Goal: Task Accomplishment & Management: Complete application form

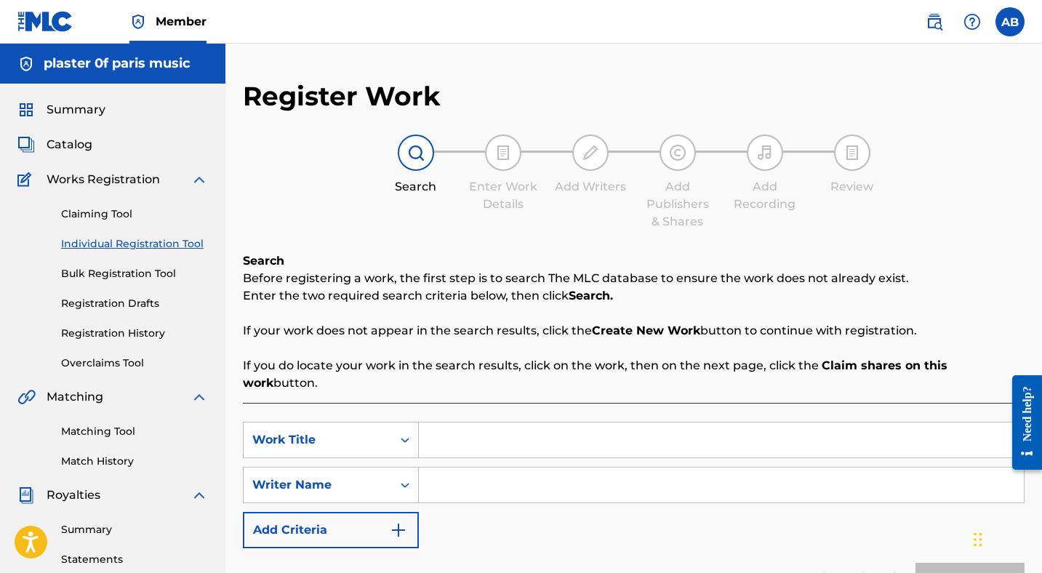
click at [196, 180] on img at bounding box center [198, 179] width 17 height 17
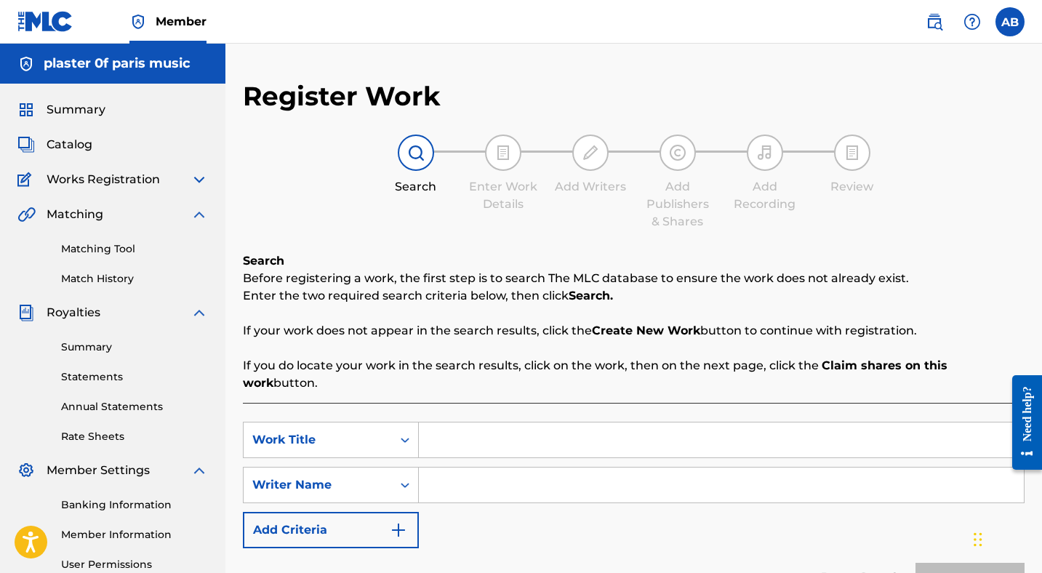
click at [196, 180] on img at bounding box center [198, 179] width 17 height 17
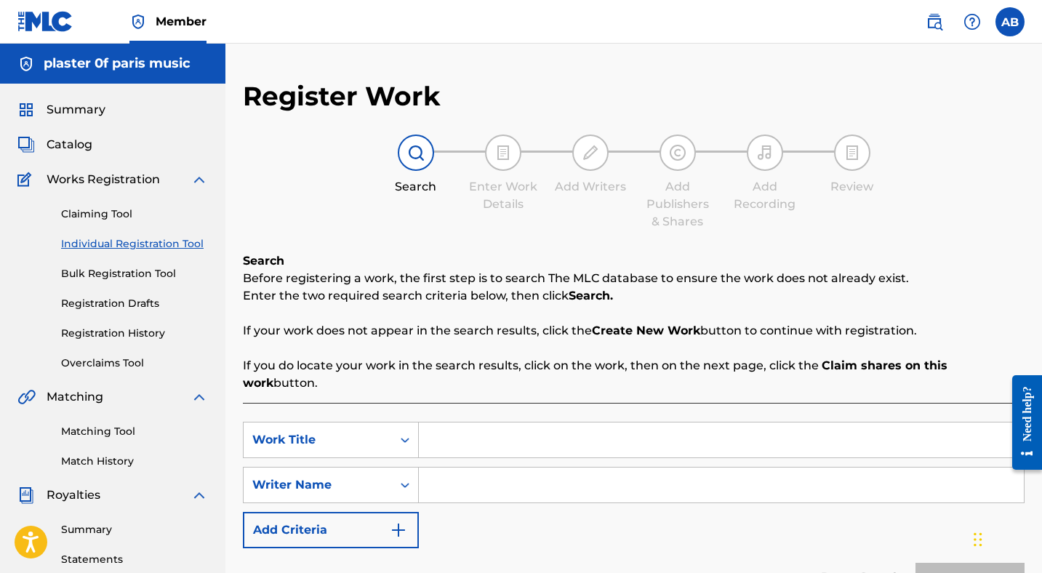
click at [79, 143] on span "Catalog" at bounding box center [70, 144] width 46 height 17
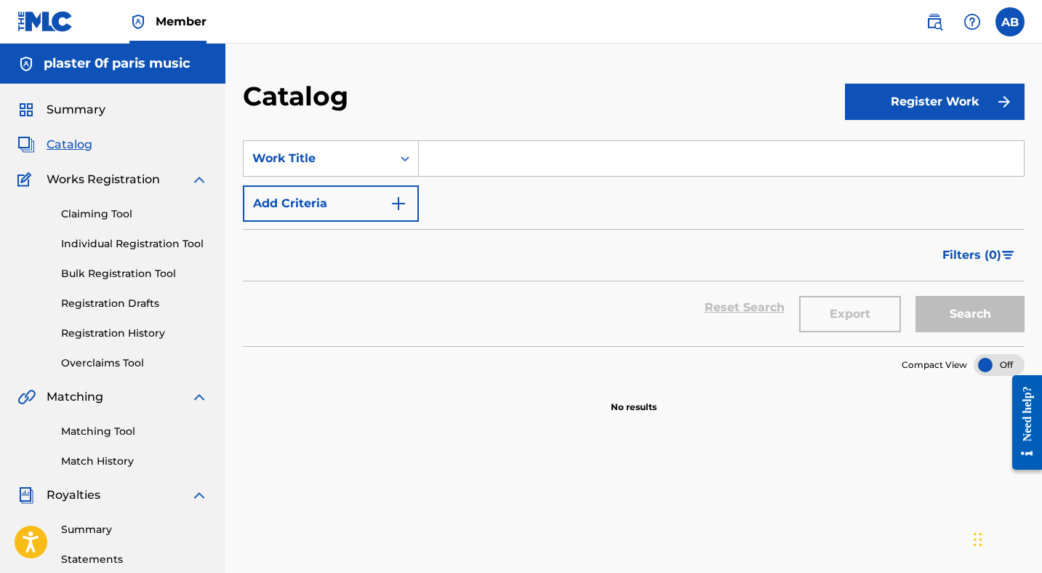
click at [947, 109] on button "Register Work" at bounding box center [935, 102] width 180 height 36
click at [875, 155] on link "Individual" at bounding box center [935, 149] width 180 height 35
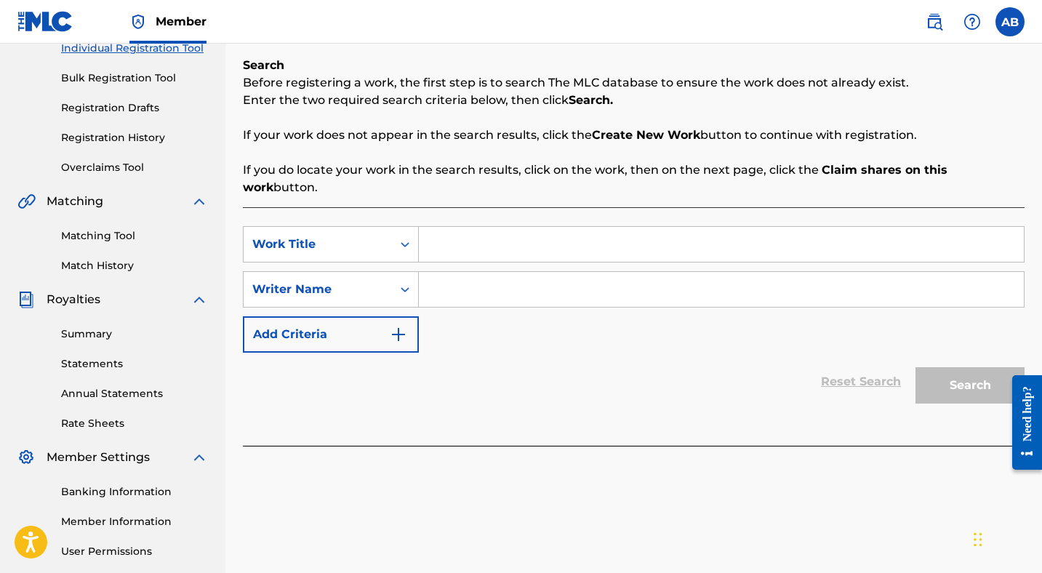
scroll to position [204, 0]
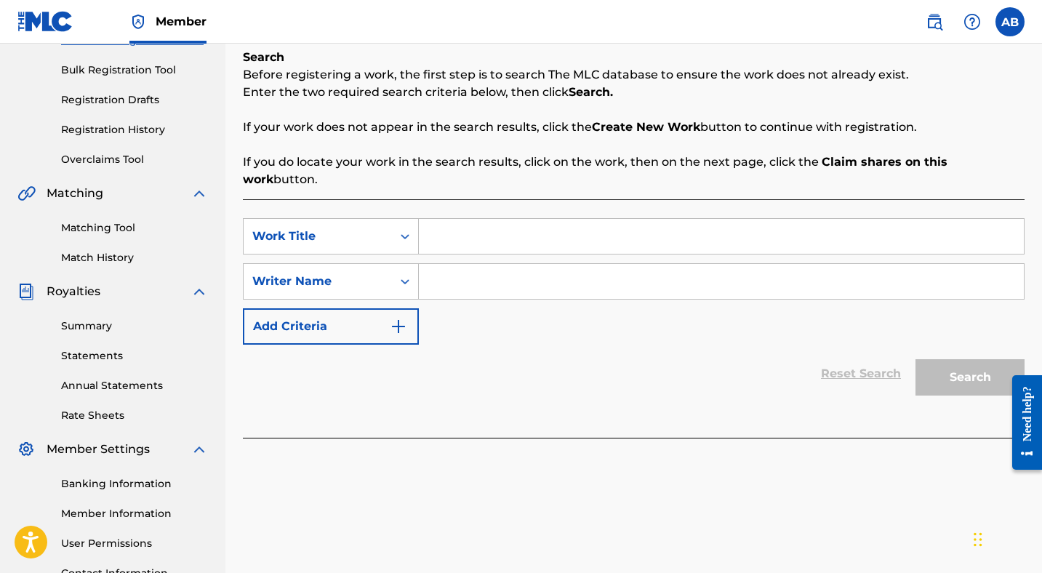
click at [465, 219] on input "Search Form" at bounding box center [721, 236] width 605 height 35
click at [398, 229] on icon "Search Form" at bounding box center [405, 236] width 15 height 15
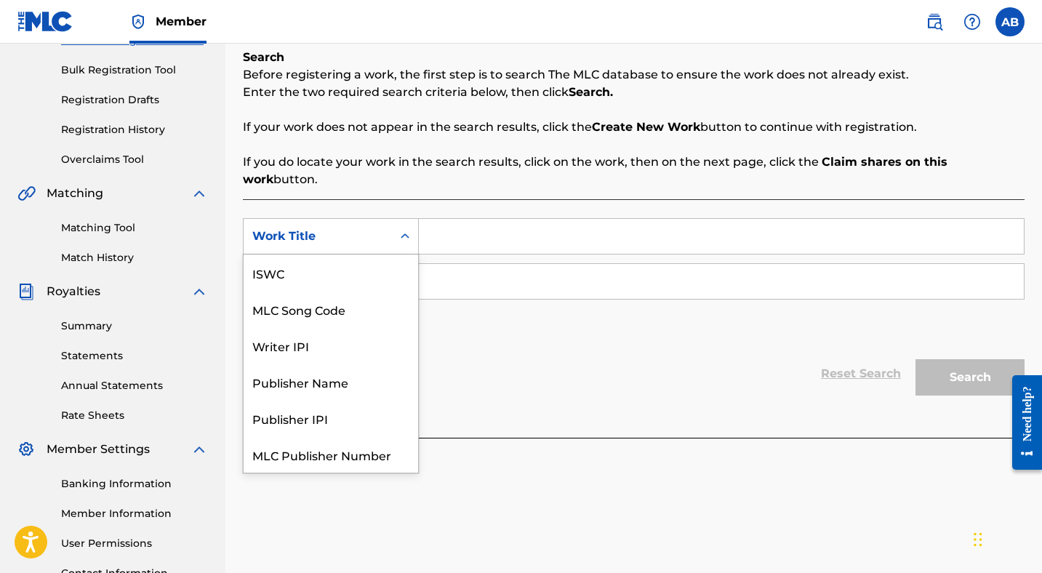
scroll to position [36, 0]
click at [309, 438] on div "Work Title" at bounding box center [331, 454] width 174 height 36
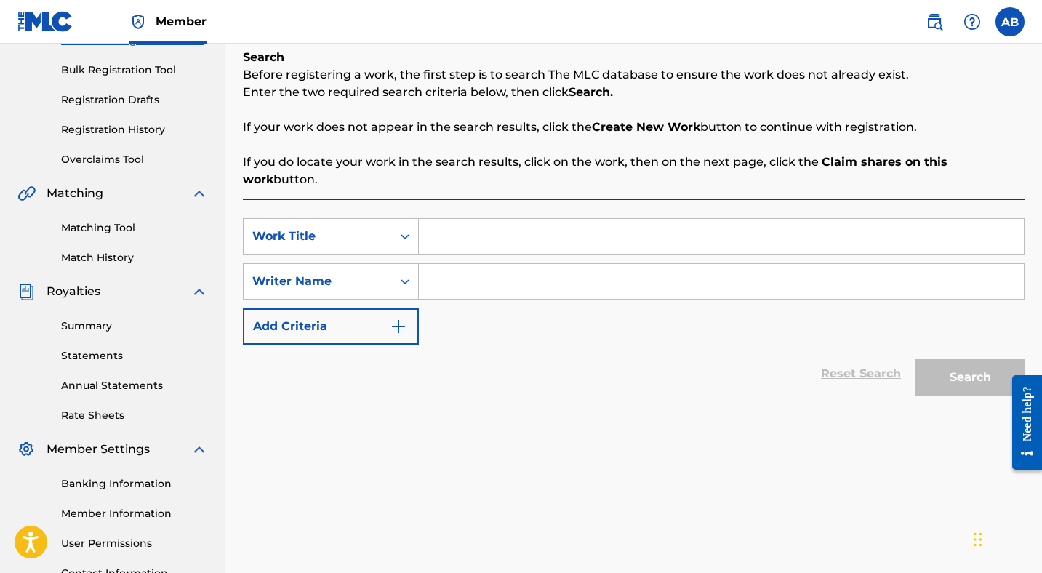
click at [452, 225] on input "Search Form" at bounding box center [721, 236] width 605 height 35
type input "Less [DATE]"
click at [475, 273] on input "Search Form" at bounding box center [721, 281] width 605 height 35
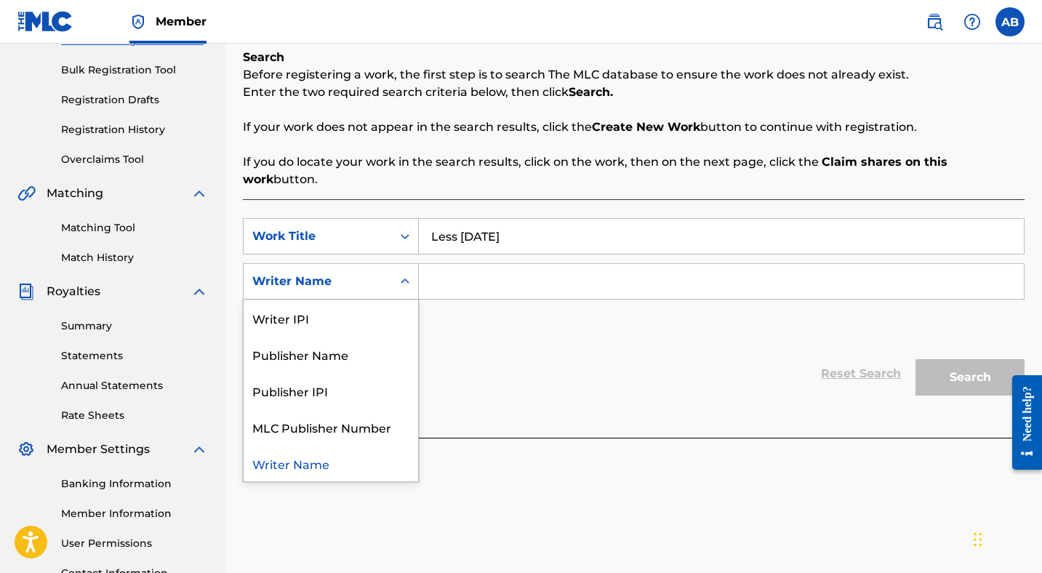
click at [406, 274] on icon "Search Form" at bounding box center [405, 281] width 15 height 15
click at [344, 339] on div "Publisher Name" at bounding box center [331, 354] width 174 height 36
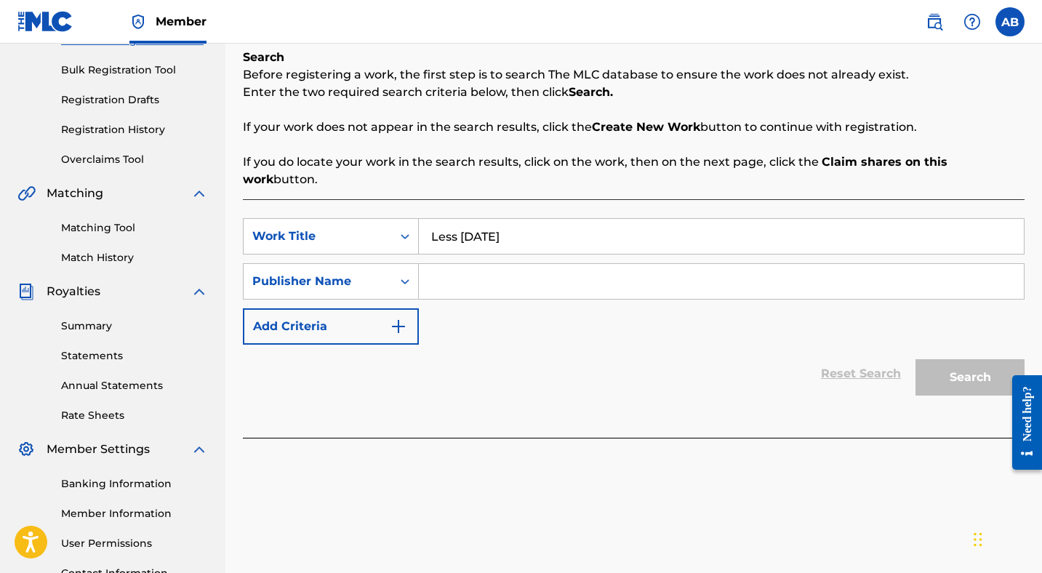
click at [457, 271] on input "Search Form" at bounding box center [721, 281] width 605 height 35
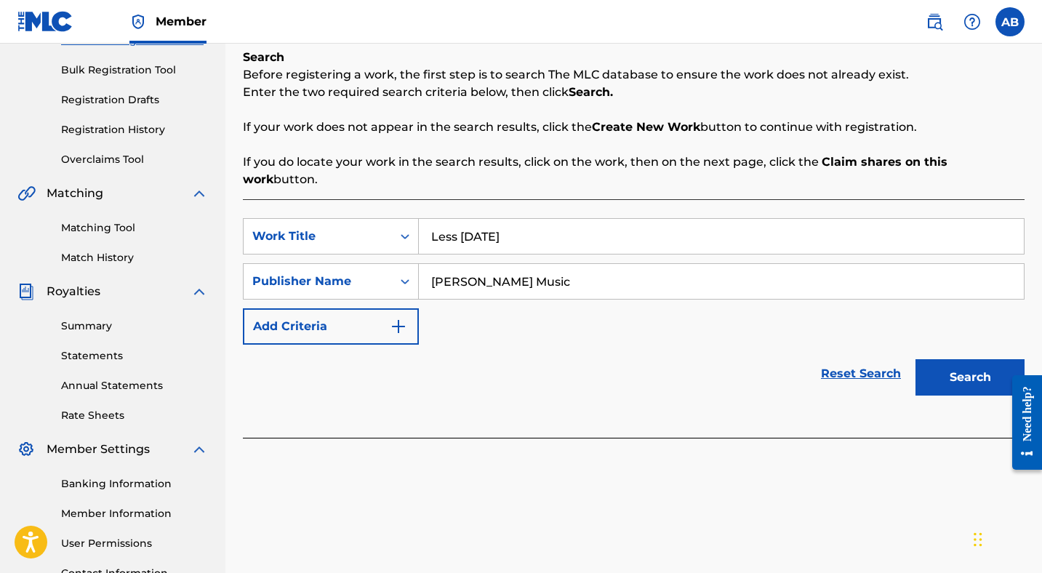
type input "[PERSON_NAME] Music"
click at [939, 360] on button "Search" at bounding box center [969, 377] width 109 height 36
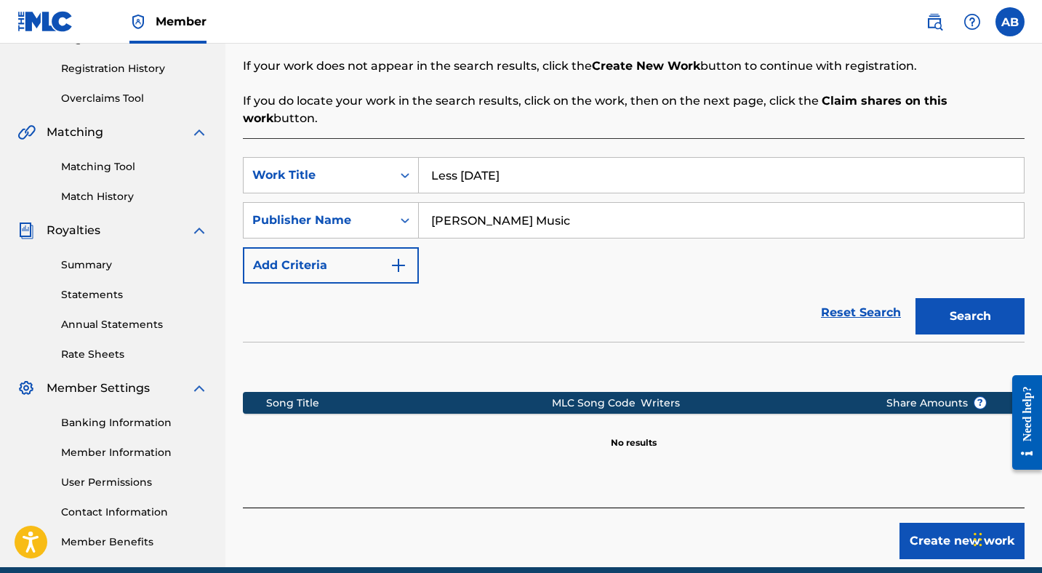
scroll to position [329, 0]
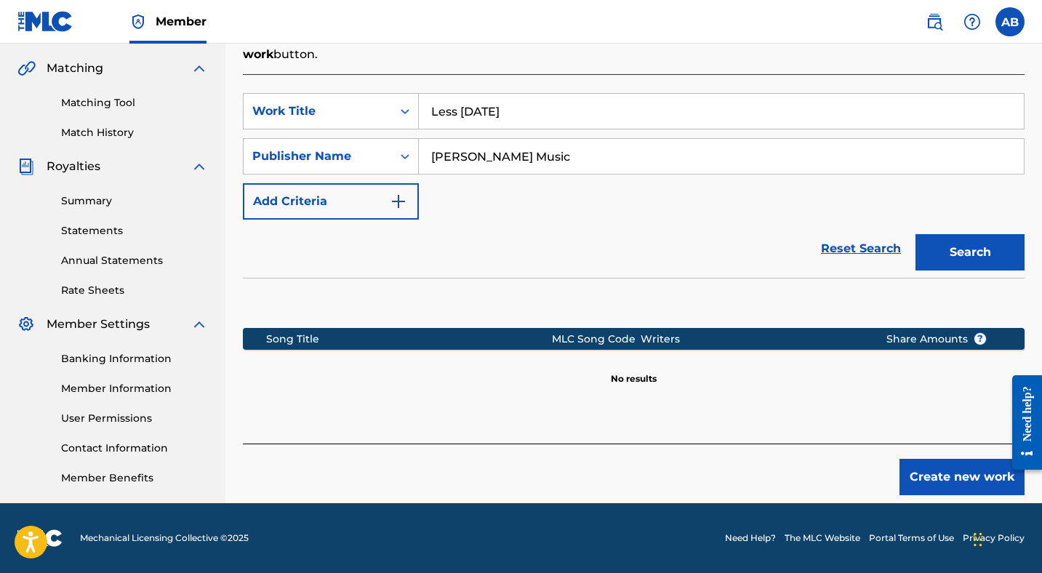
click at [954, 467] on button "Create new work" at bounding box center [961, 477] width 125 height 36
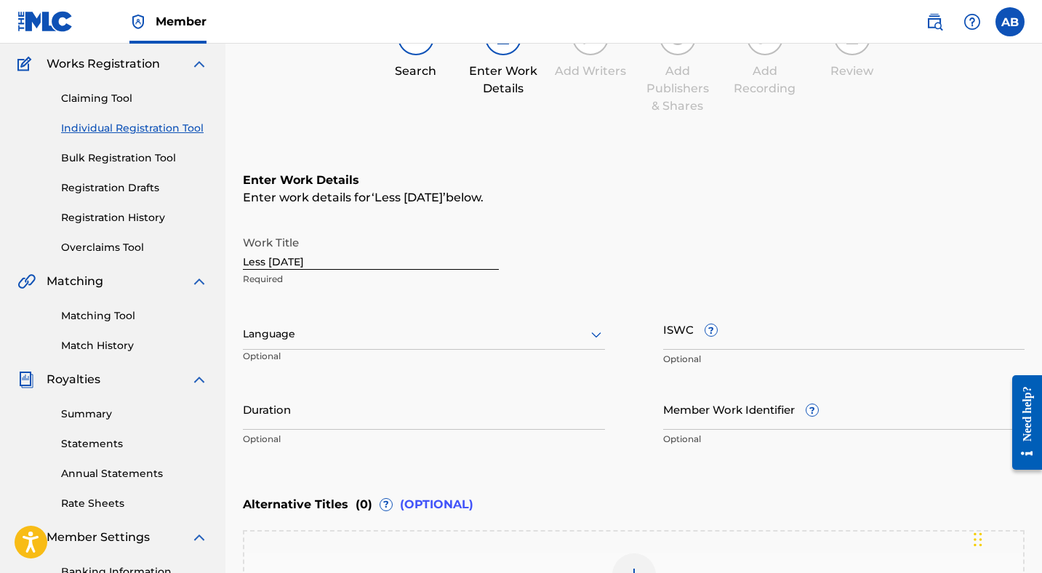
scroll to position [177, 0]
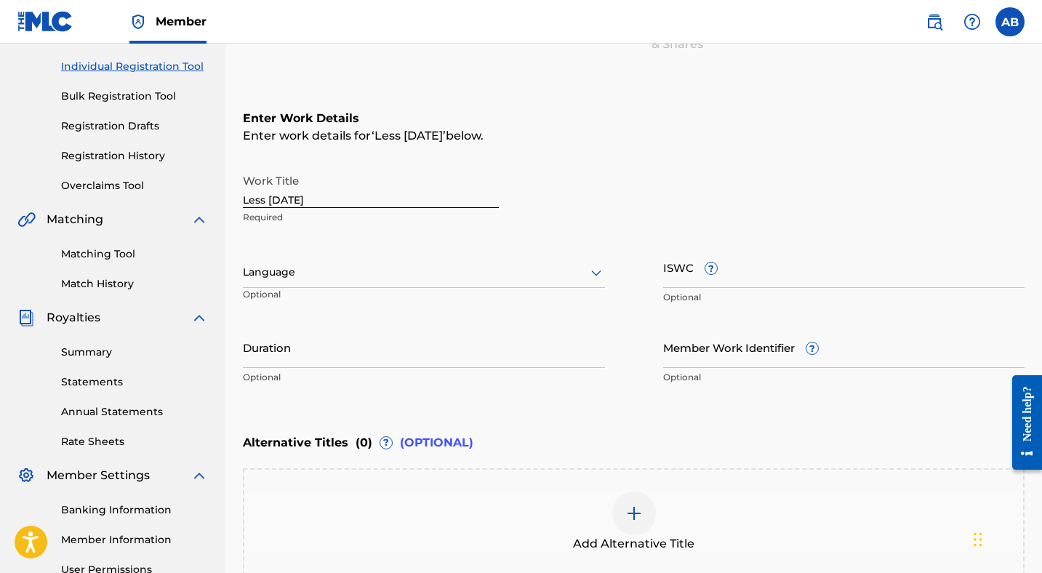
click at [594, 274] on icon at bounding box center [595, 272] width 17 height 17
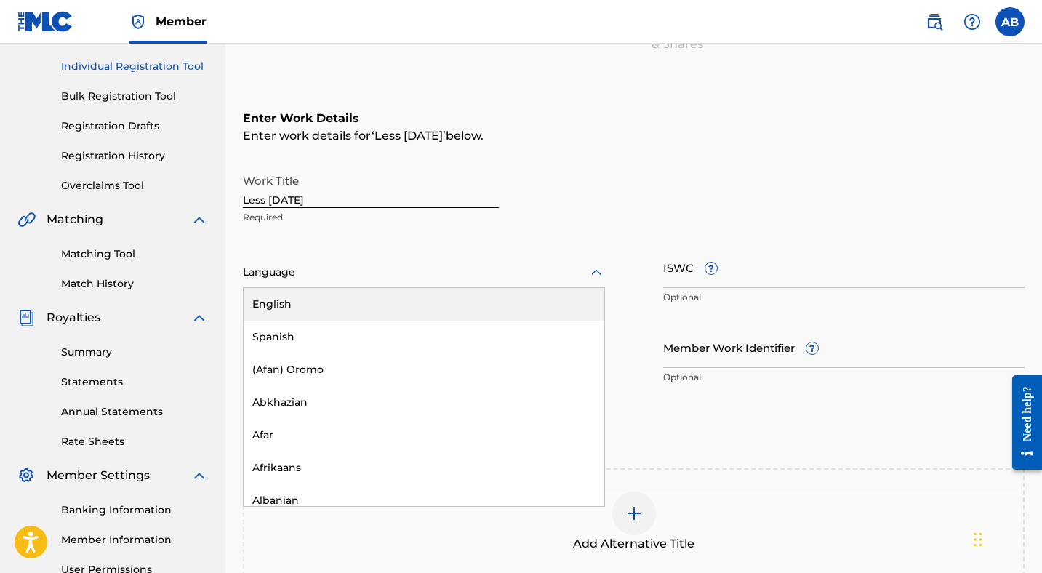
click at [560, 295] on div "English" at bounding box center [424, 304] width 361 height 33
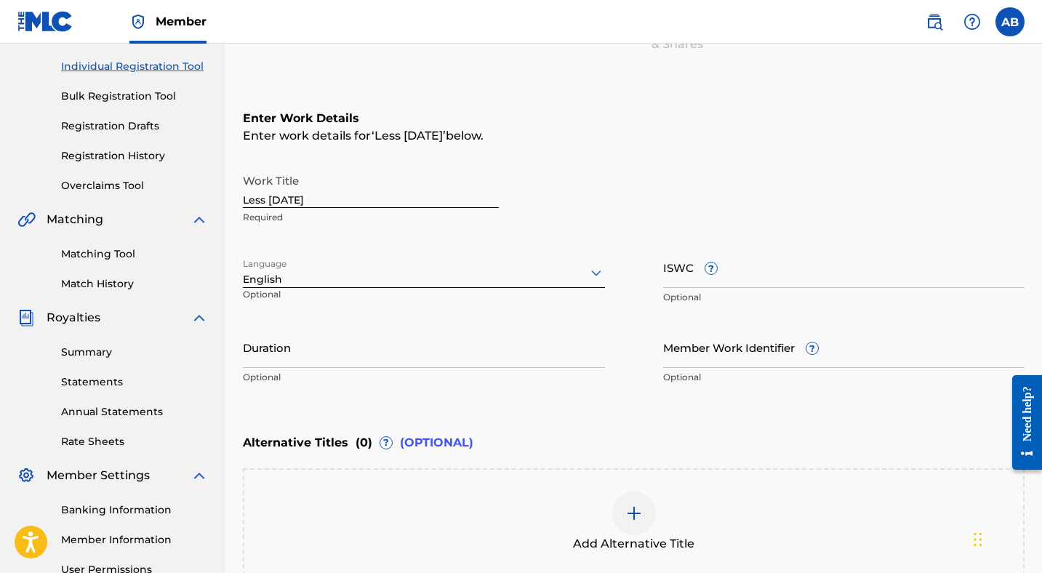
click at [732, 230] on div "Work Title Less [DATE] Required" at bounding box center [634, 198] width 782 height 65
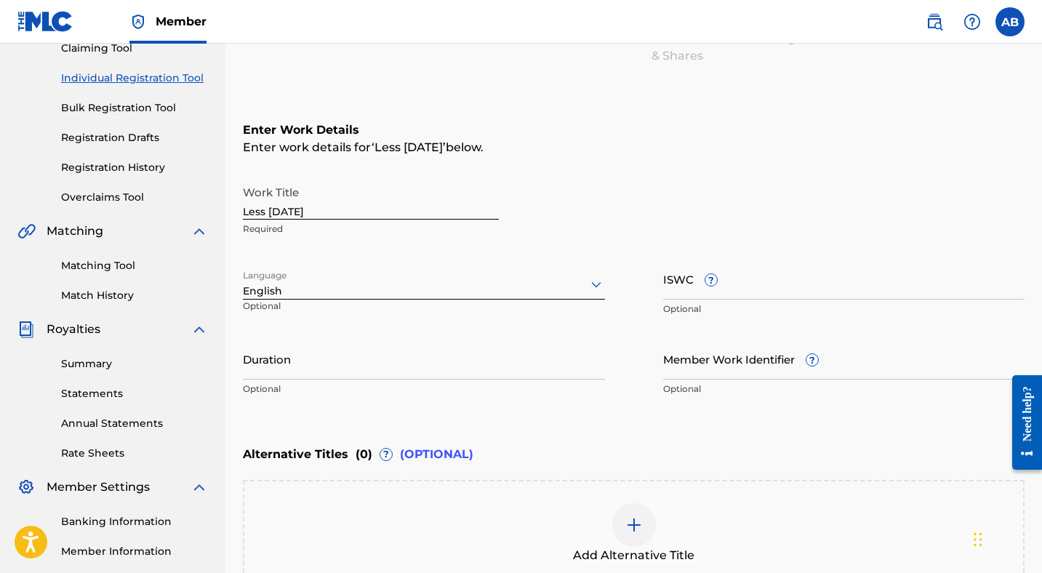
click at [766, 283] on input "ISWC ?" at bounding box center [844, 278] width 362 height 41
paste input "T3276716775"
type input "T3276716775"
click at [287, 370] on input "Duration" at bounding box center [424, 358] width 362 height 41
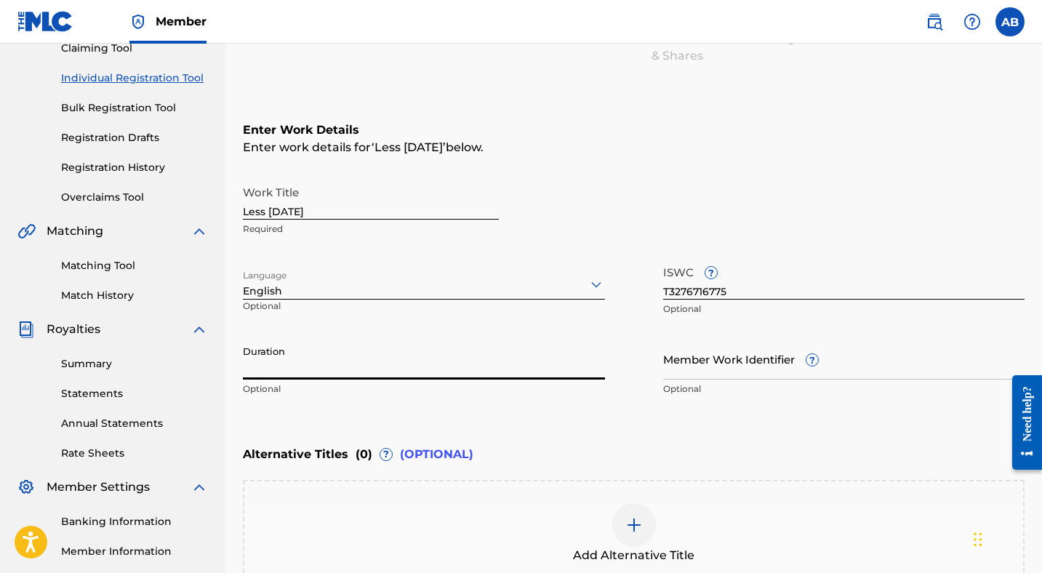
paste input "00:04:13"
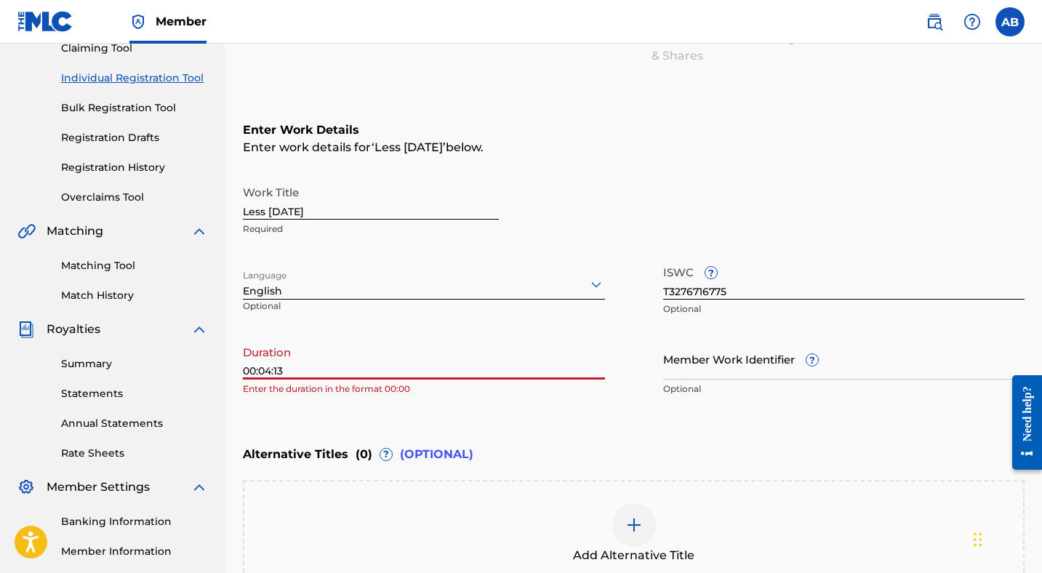
click at [257, 366] on input "00:04:13" at bounding box center [424, 358] width 362 height 41
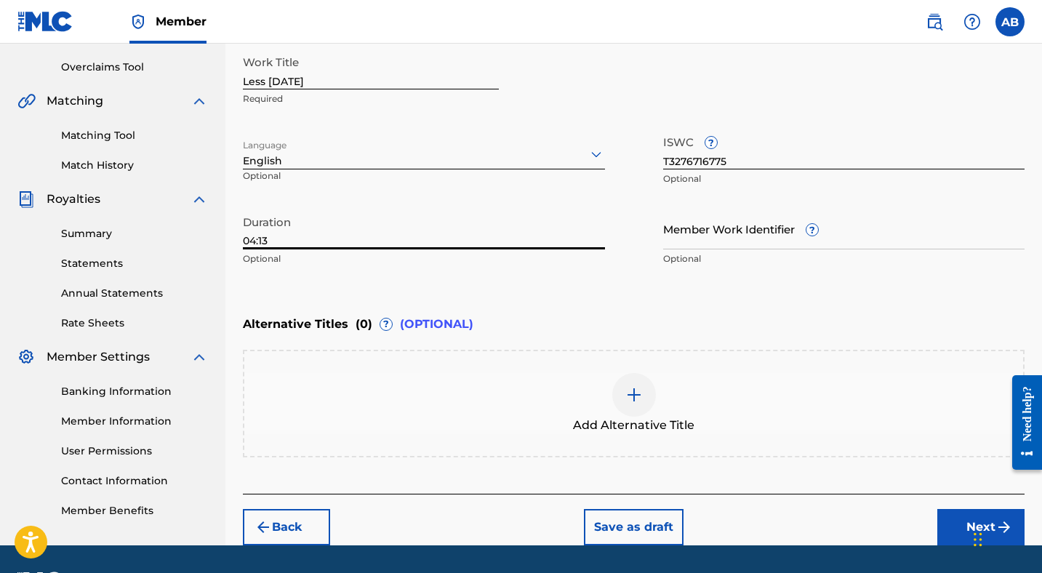
scroll to position [337, 0]
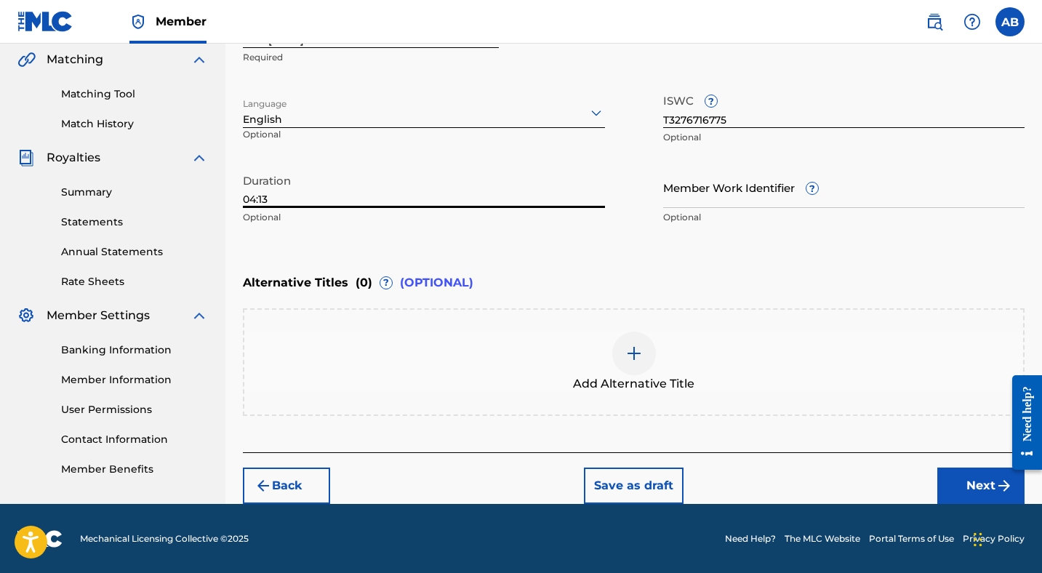
type input "04:13"
click at [969, 483] on button "Next" at bounding box center [980, 485] width 87 height 36
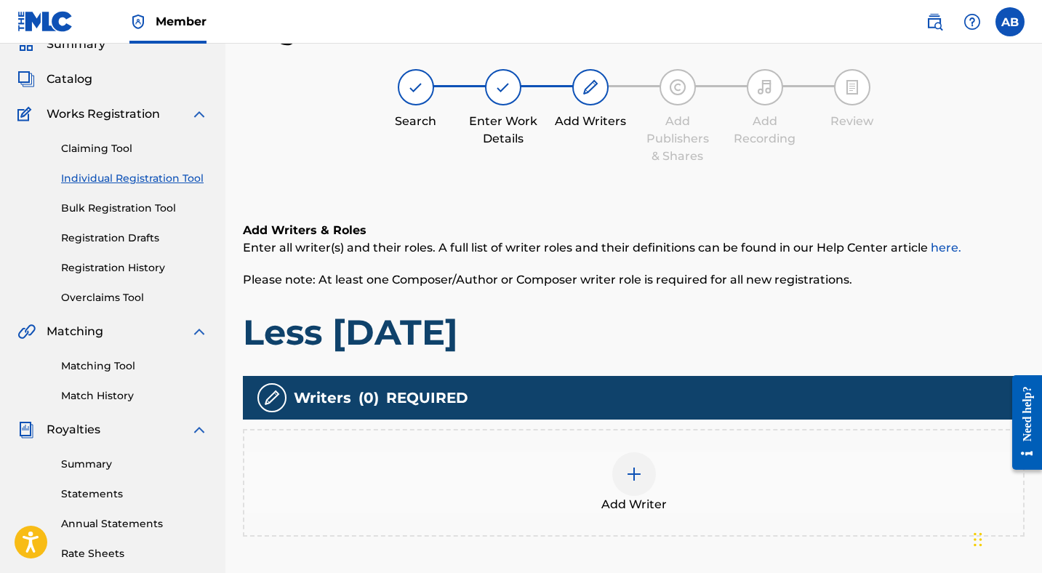
scroll to position [250, 0]
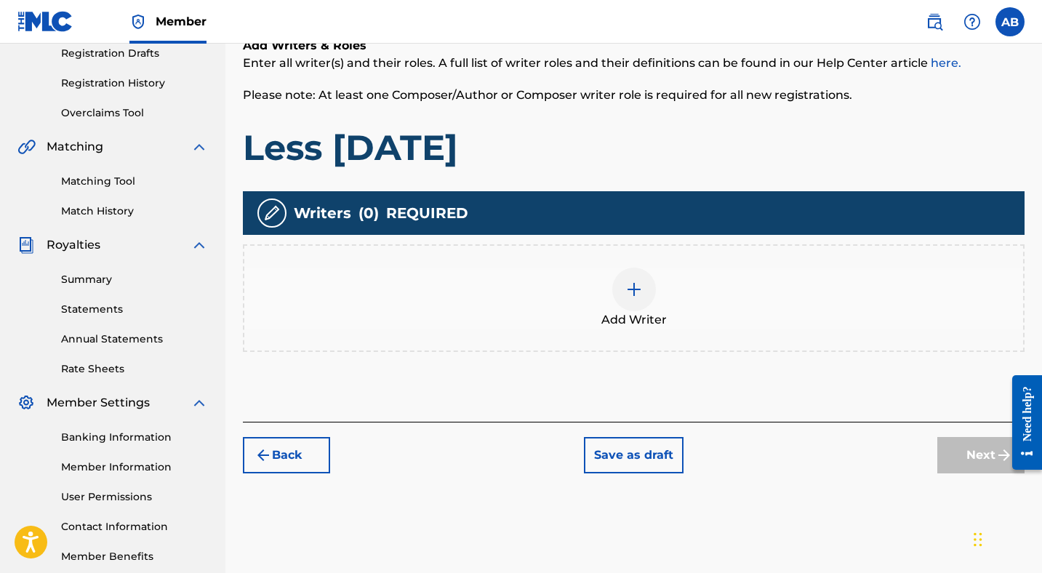
click at [642, 287] on img at bounding box center [633, 289] width 17 height 17
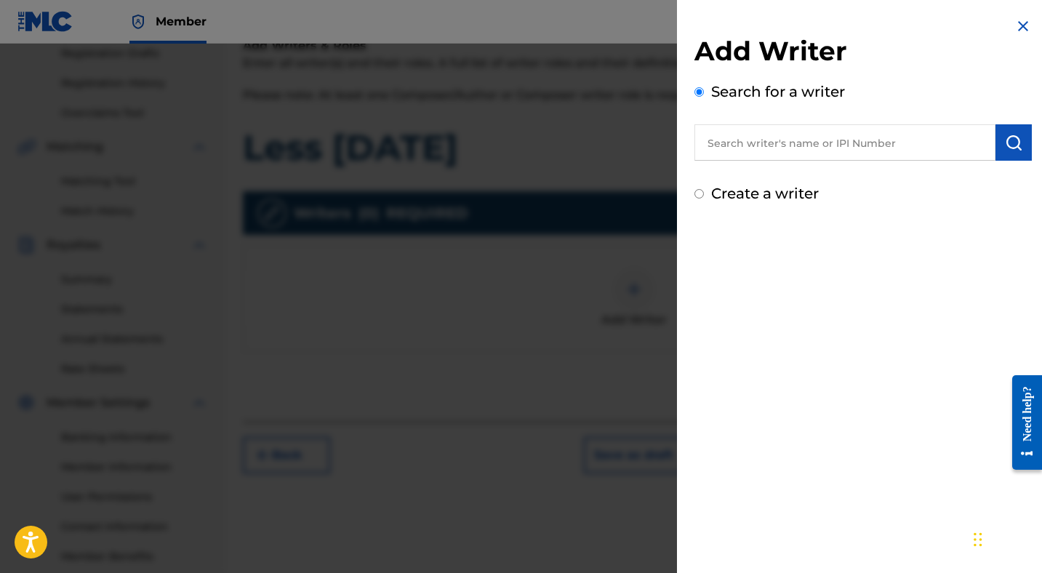
click at [755, 148] on input "text" at bounding box center [844, 142] width 301 height 36
paste input "609848706"
type input "609848706"
click at [1008, 146] on img "submit" at bounding box center [1013, 142] width 17 height 17
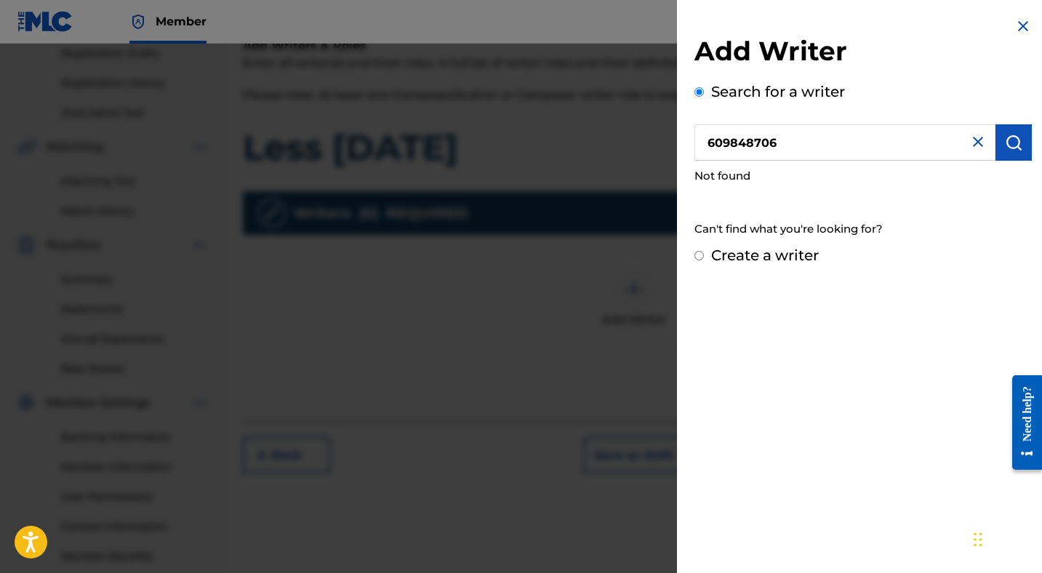
click at [699, 255] on input "Create a writer" at bounding box center [698, 255] width 9 height 9
radio input "false"
radio input "true"
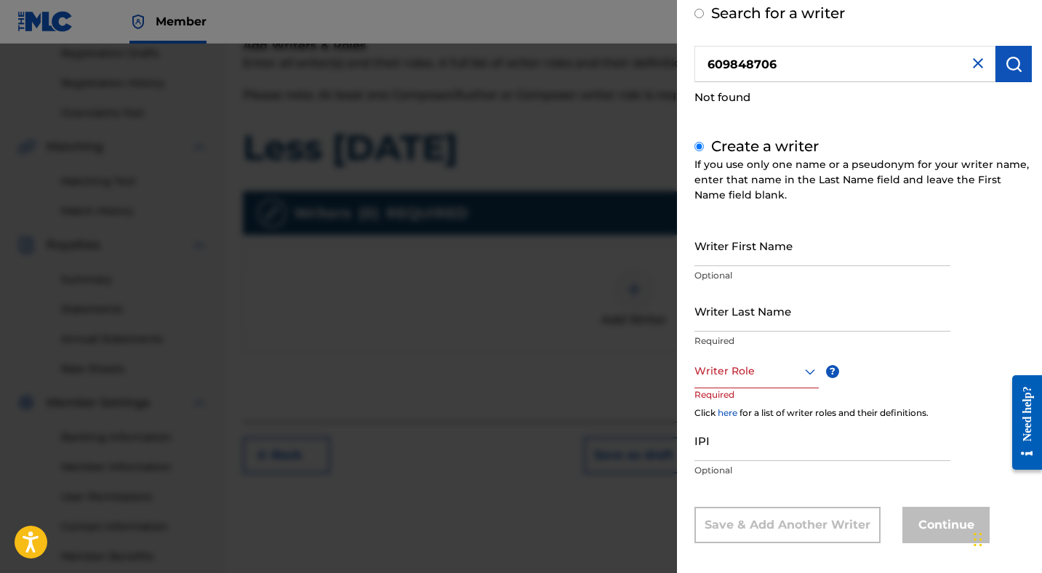
scroll to position [87, 0]
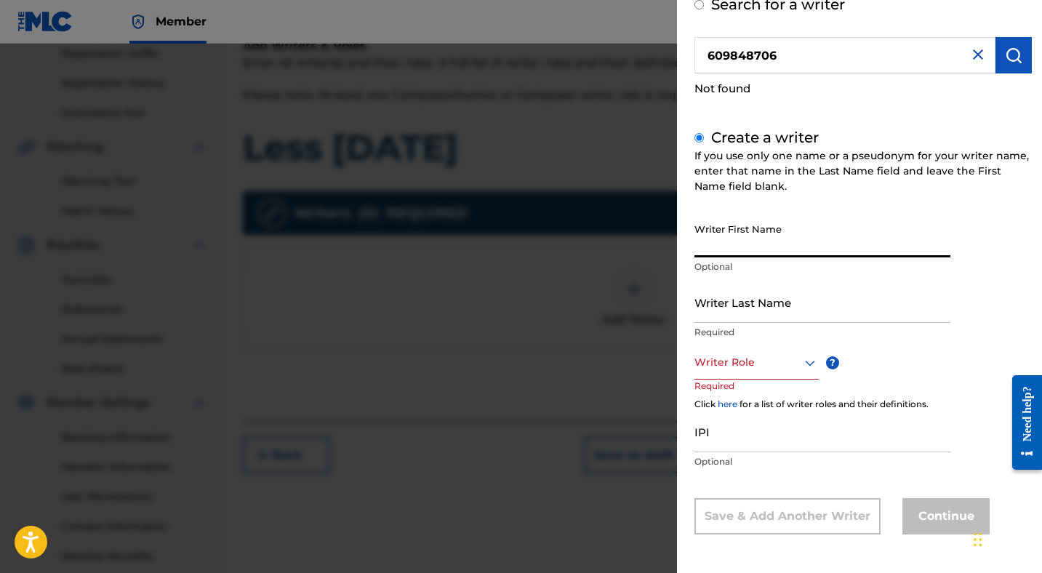
click at [782, 244] on input "Writer First Name" at bounding box center [822, 236] width 256 height 41
type input "[PERSON_NAME]"
click at [784, 308] on input "Writer Last Name" at bounding box center [822, 301] width 256 height 41
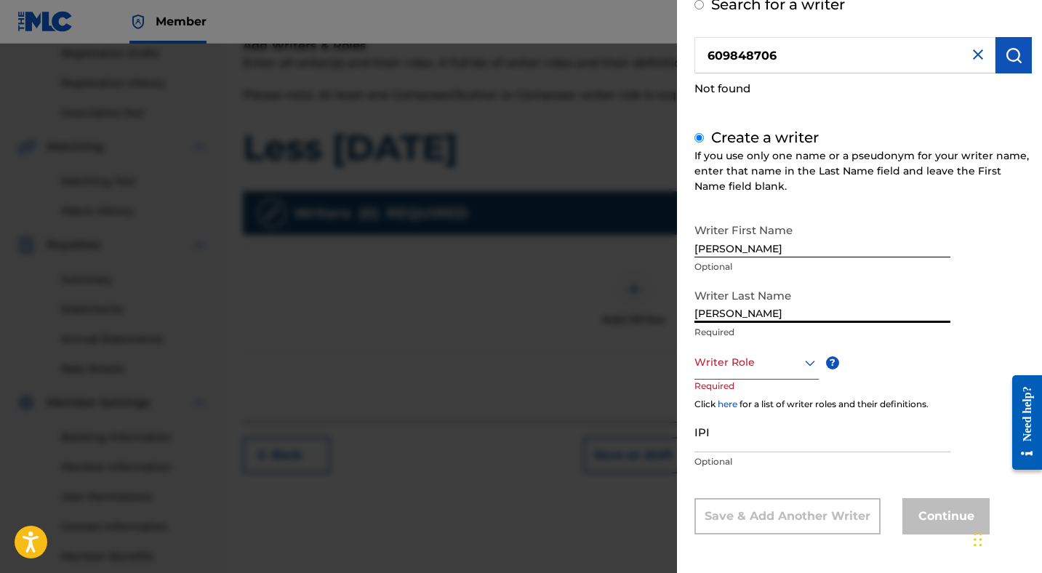
type input "[PERSON_NAME]"
click at [809, 361] on icon at bounding box center [809, 362] width 17 height 17
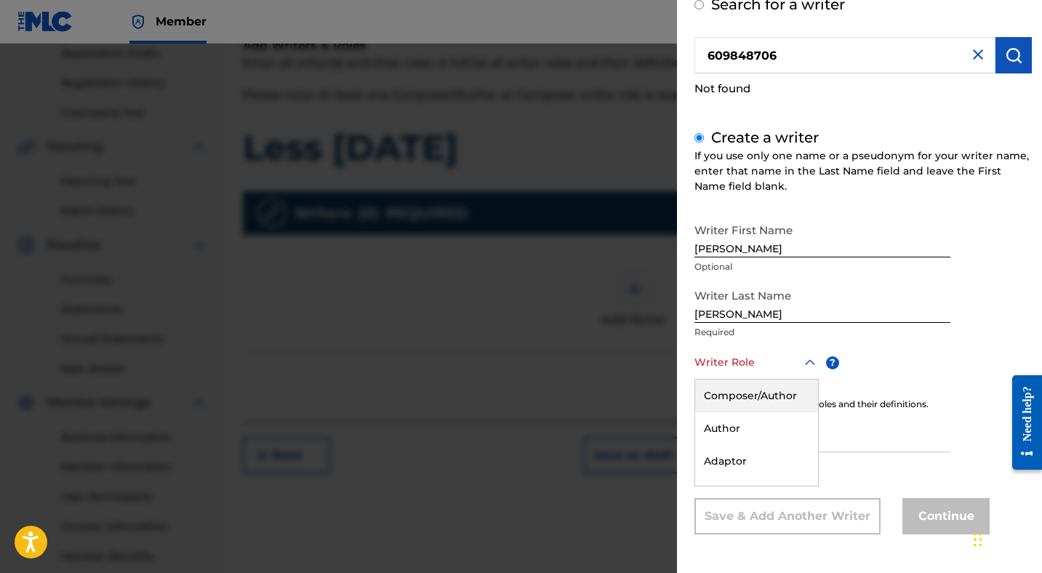
click at [752, 397] on div "Composer/Author" at bounding box center [756, 395] width 123 height 33
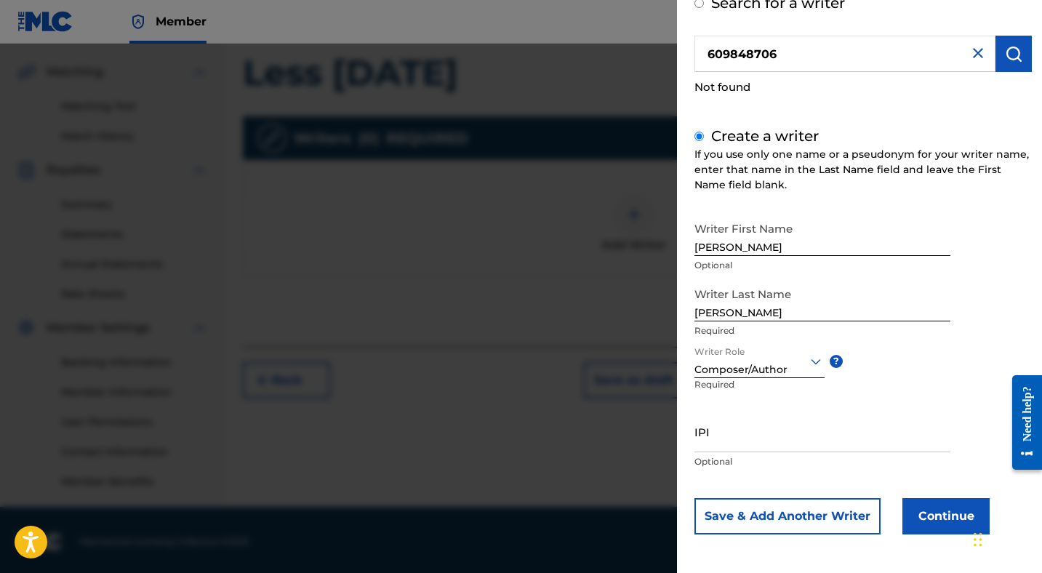
scroll to position [329, 0]
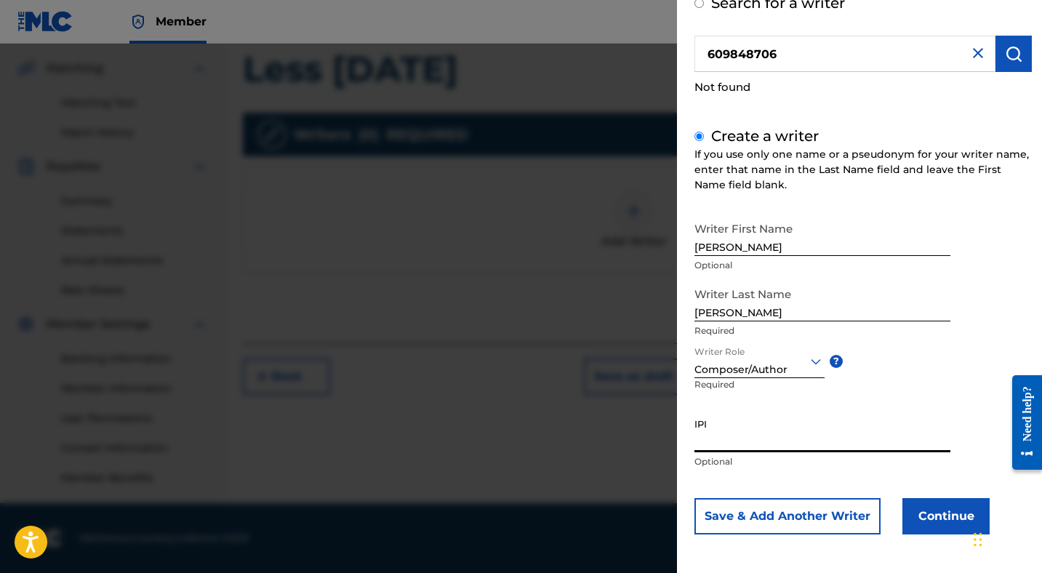
click at [731, 440] on input "IPI" at bounding box center [822, 431] width 256 height 41
paste input "609848706"
type input "609848706"
click at [920, 511] on button "Continue" at bounding box center [945, 516] width 87 height 36
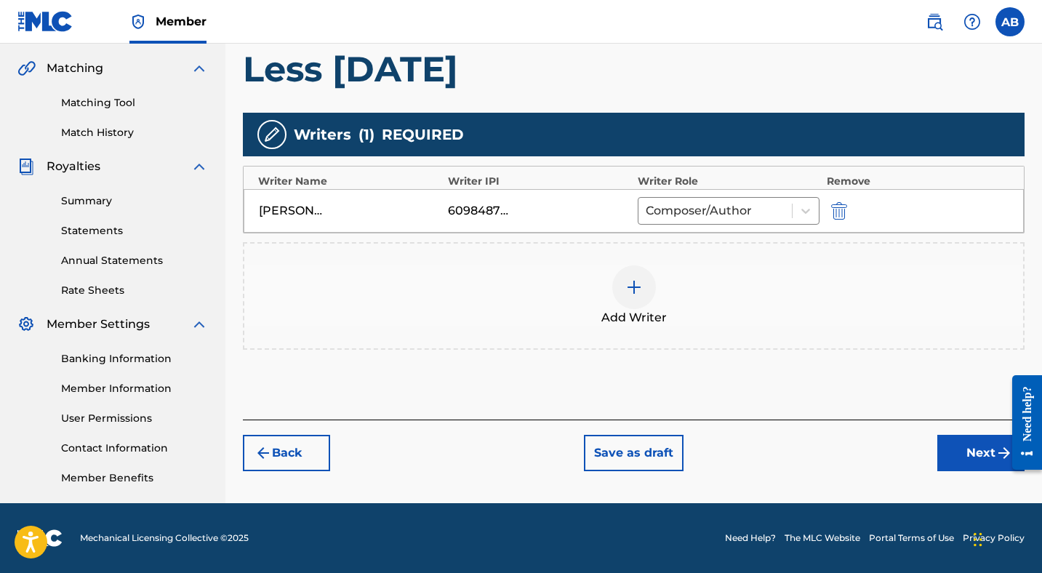
click at [970, 454] on button "Next" at bounding box center [980, 453] width 87 height 36
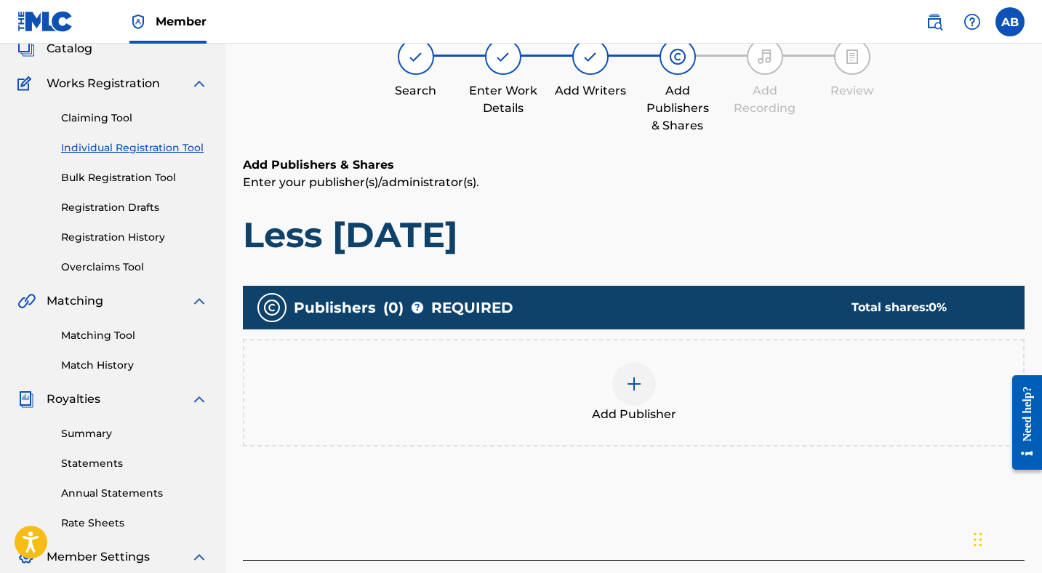
scroll to position [103, 0]
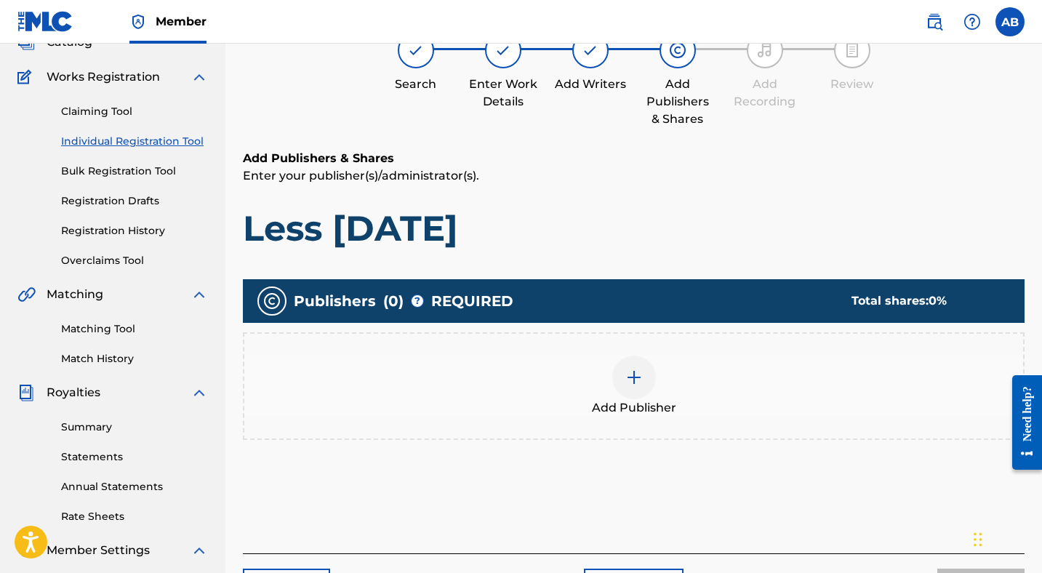
click at [654, 380] on div "Add Publisher" at bounding box center [633, 385] width 779 height 61
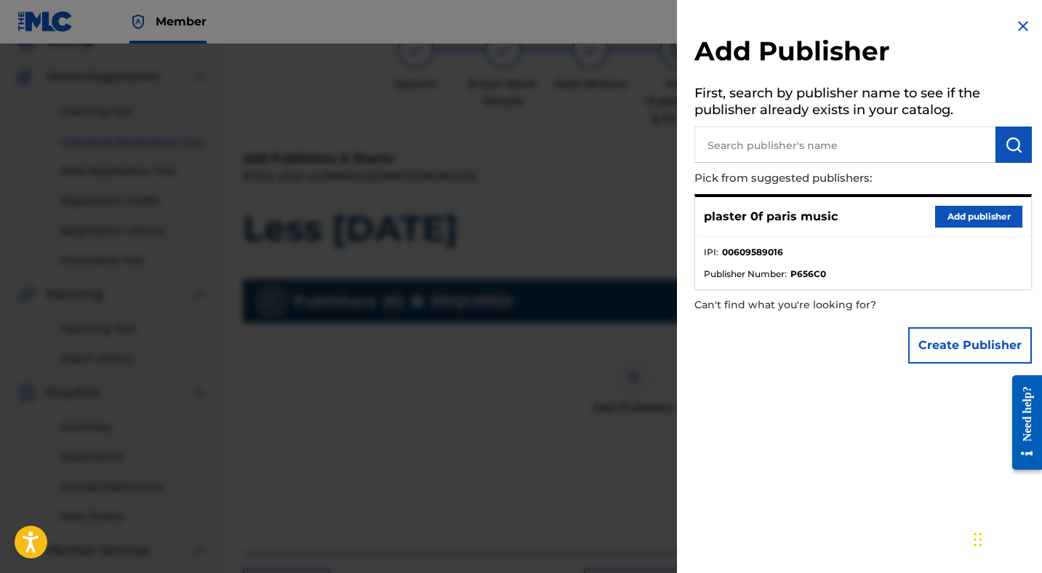
click at [774, 146] on input "text" at bounding box center [844, 144] width 301 height 36
type input "[PERSON_NAME] Music"
click at [1005, 143] on img "submit" at bounding box center [1013, 144] width 17 height 17
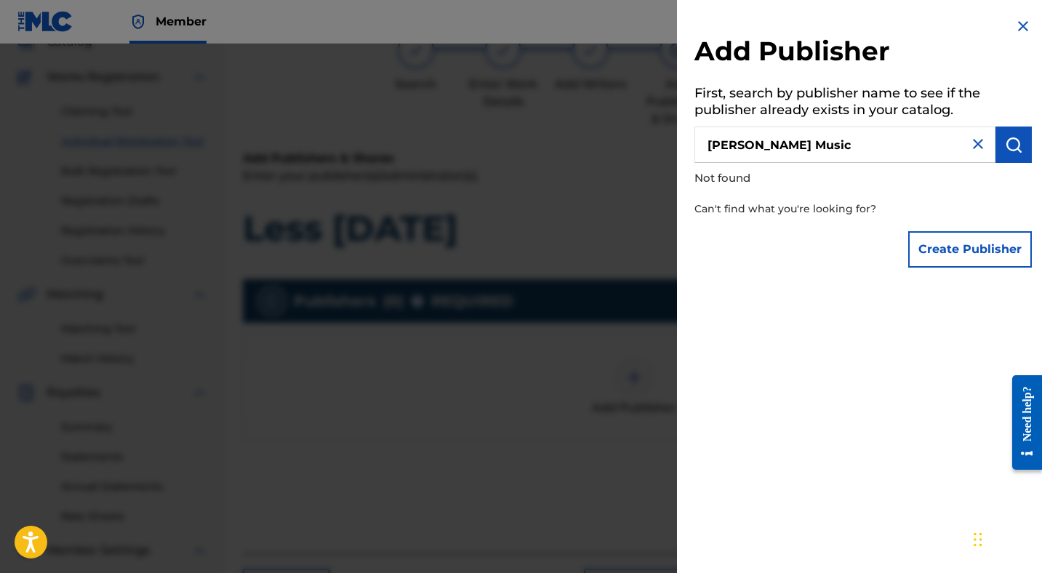
click at [968, 237] on button "Create Publisher" at bounding box center [970, 249] width 124 height 36
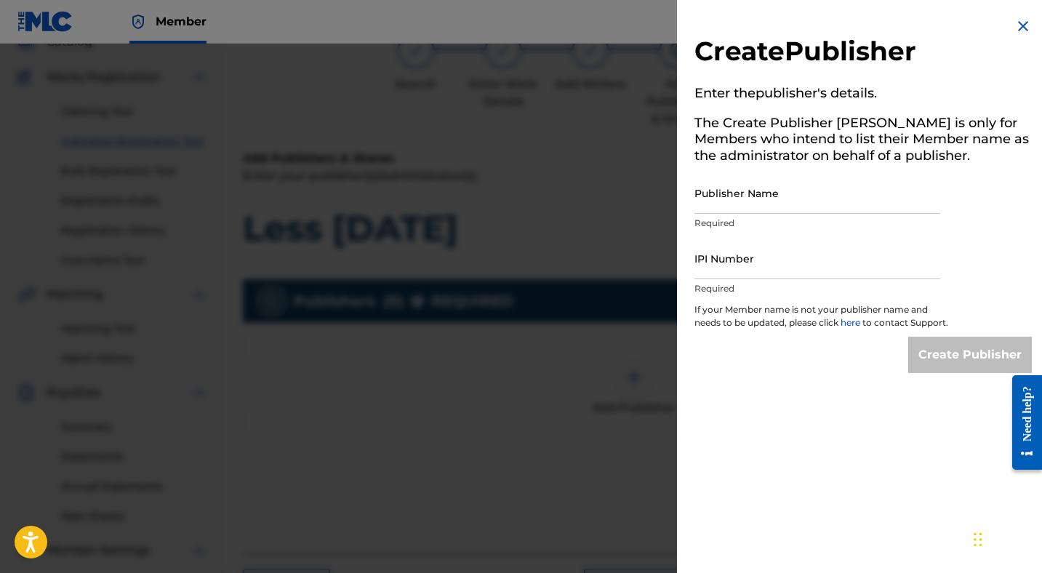
click at [791, 194] on input "Publisher Name" at bounding box center [817, 192] width 246 height 41
type input "[PERSON_NAME] Music"
click at [779, 268] on input "IPI Number" at bounding box center [817, 258] width 246 height 41
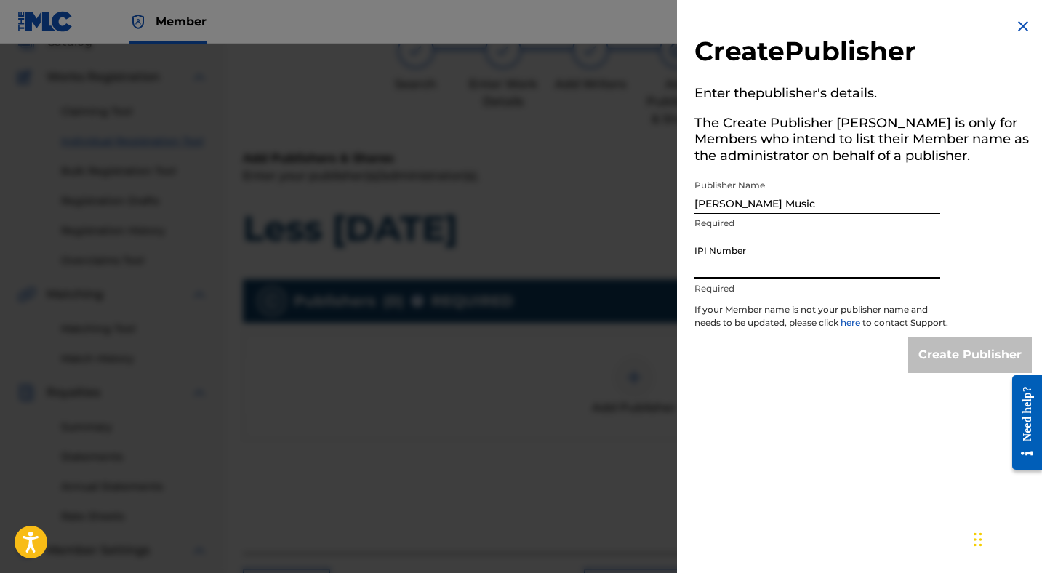
click at [747, 266] on input "IPI Number" at bounding box center [817, 258] width 246 height 41
paste input "609589016"
type input "609589016"
click at [969, 365] on input "Create Publisher" at bounding box center [970, 355] width 124 height 36
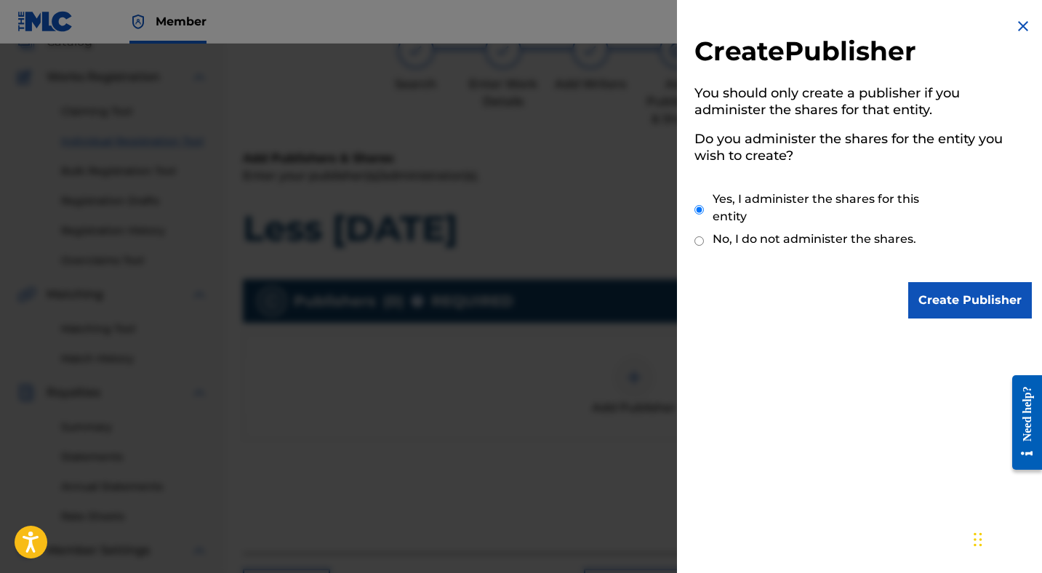
click at [979, 300] on input "Create Publisher" at bounding box center [970, 300] width 124 height 36
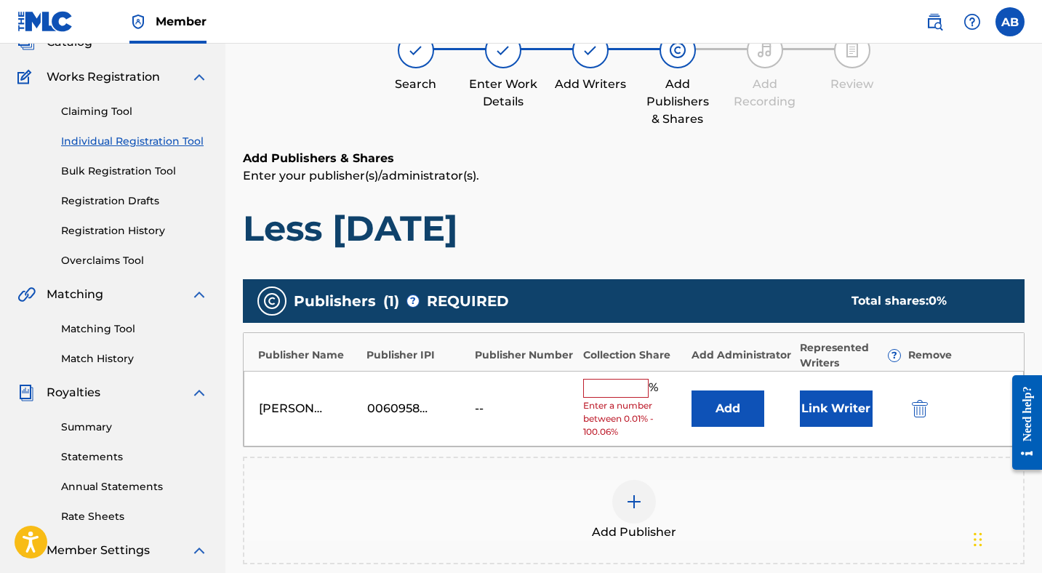
click at [614, 385] on input "text" at bounding box center [615, 388] width 65 height 19
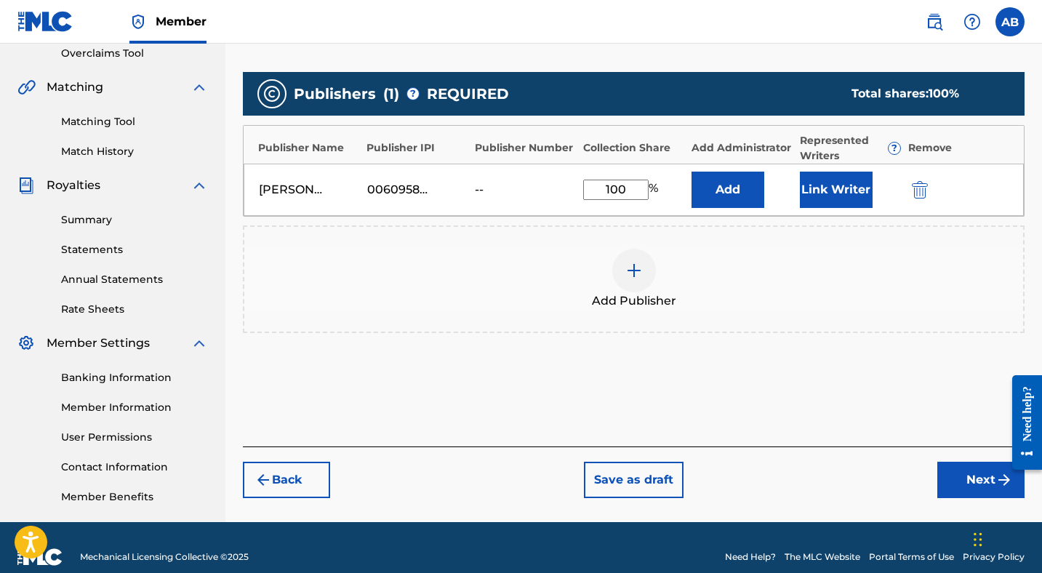
scroll to position [309, 0]
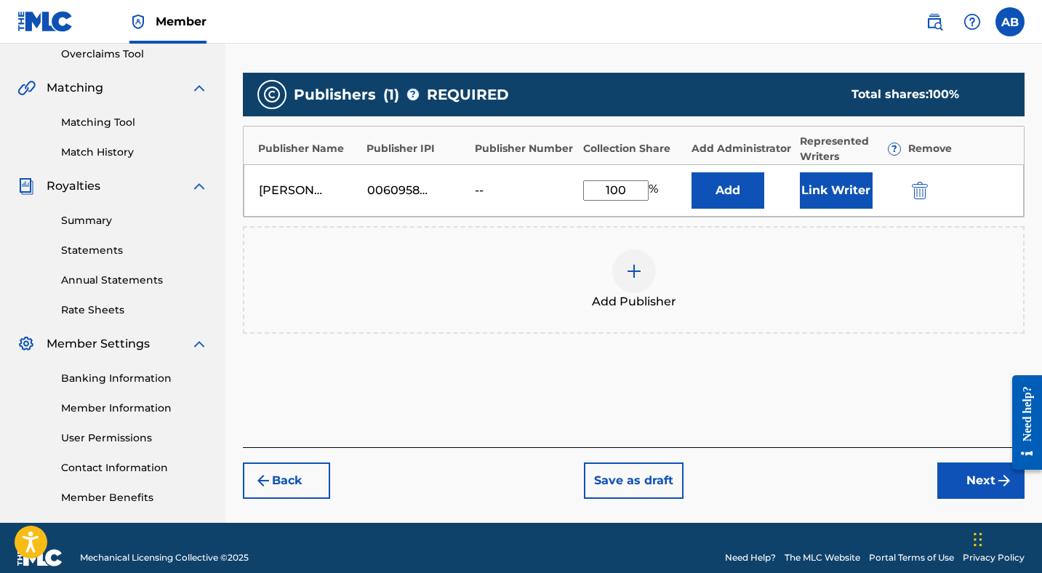
type input "100"
click at [962, 481] on button "Next" at bounding box center [980, 480] width 87 height 36
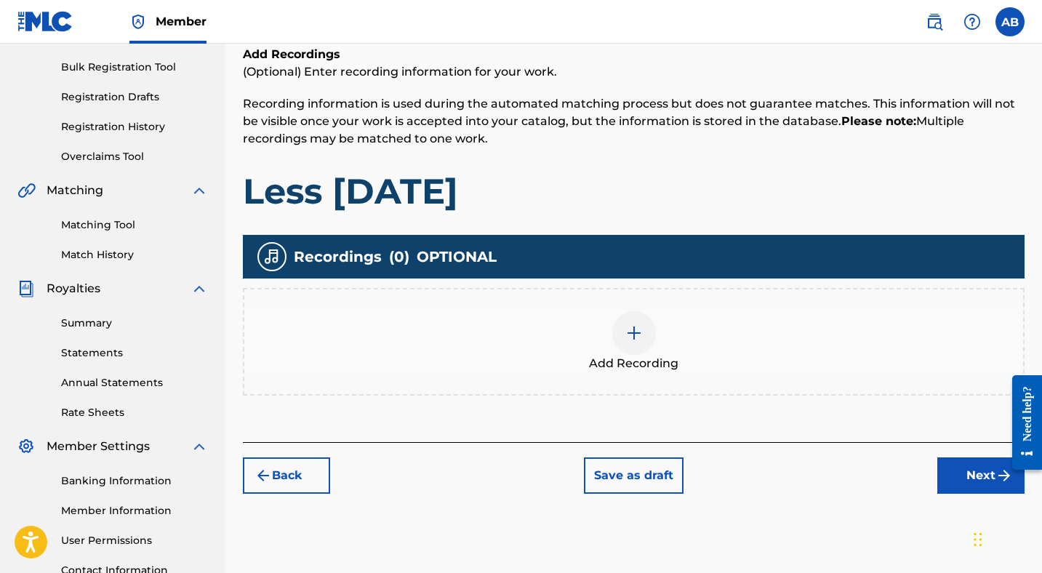
scroll to position [207, 0]
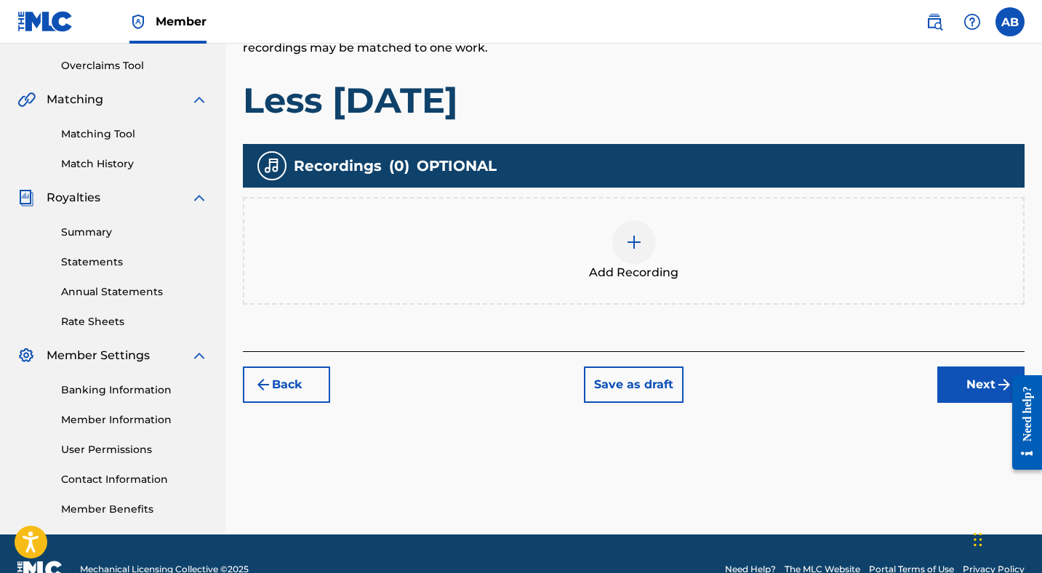
click at [973, 374] on button "Next" at bounding box center [980, 384] width 87 height 36
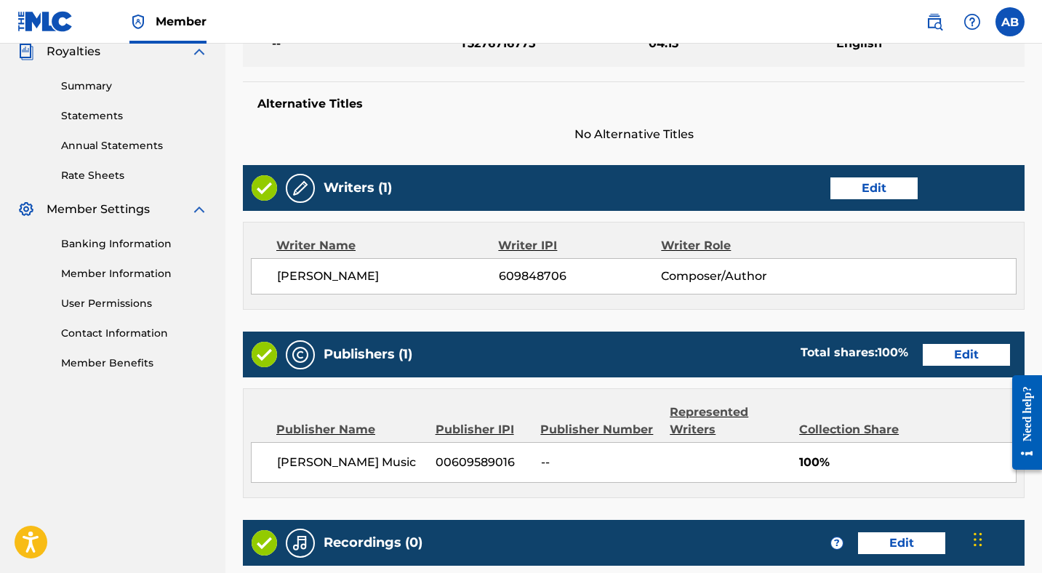
scroll to position [448, 0]
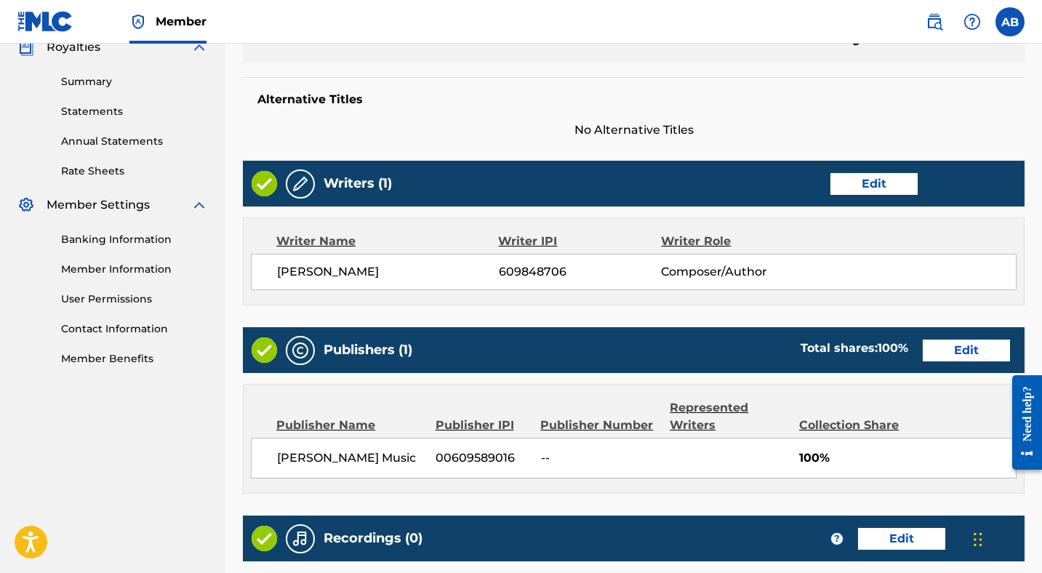
click at [869, 182] on button "Edit" at bounding box center [873, 184] width 87 height 22
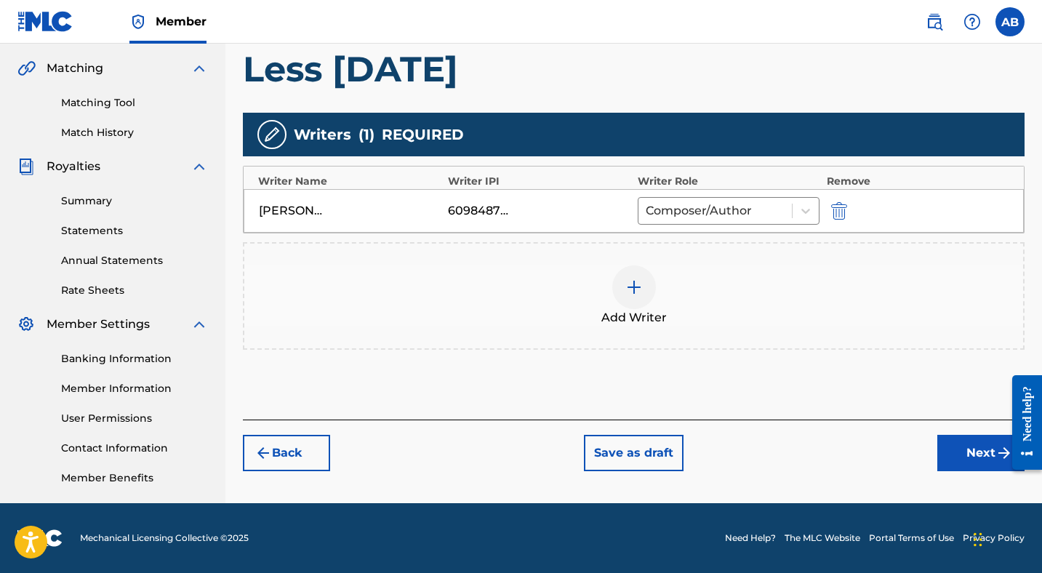
click at [968, 452] on button "Next" at bounding box center [980, 453] width 87 height 36
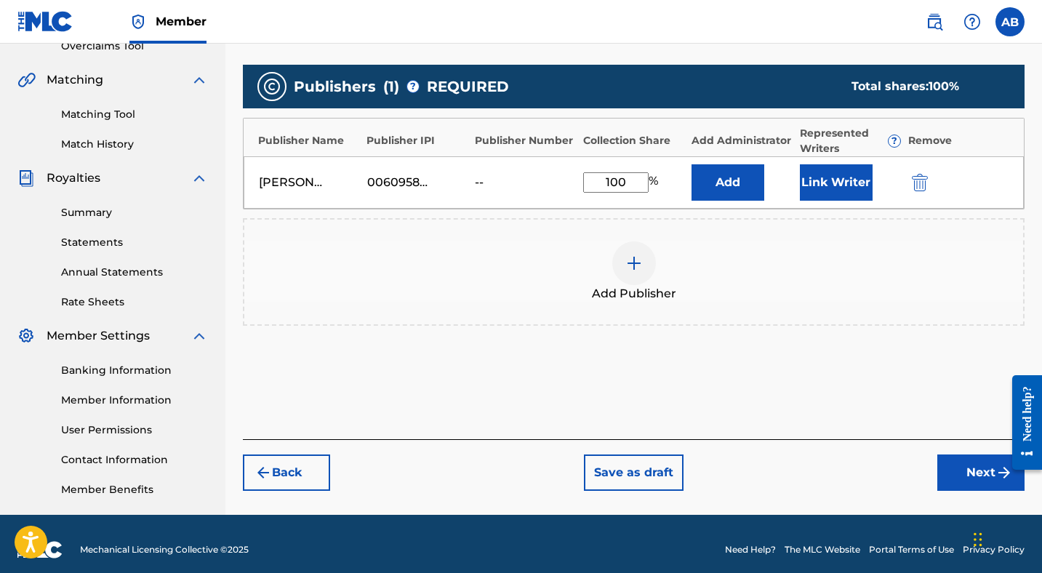
scroll to position [321, 0]
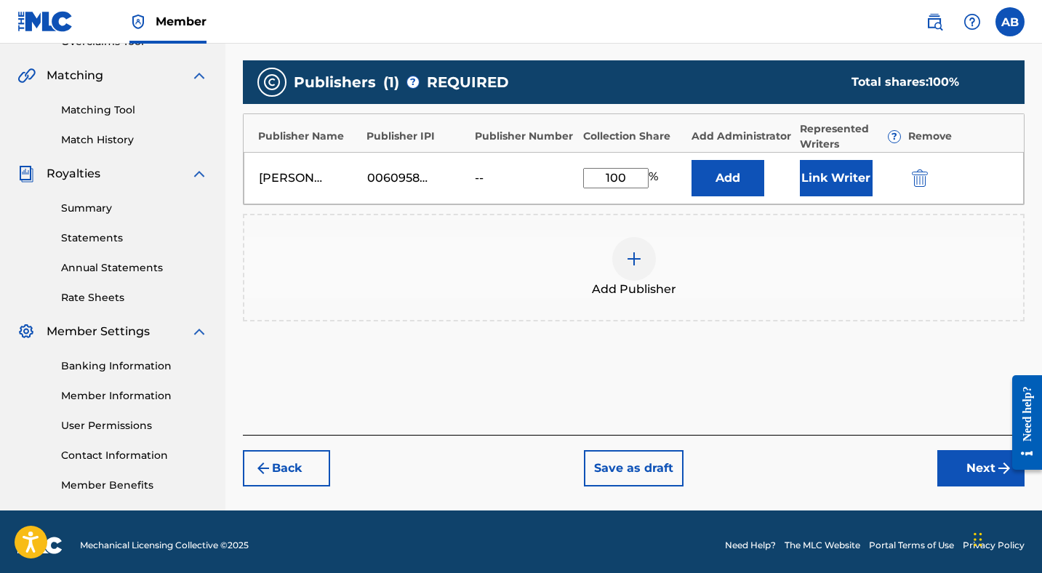
click at [959, 456] on button "Next" at bounding box center [980, 468] width 87 height 36
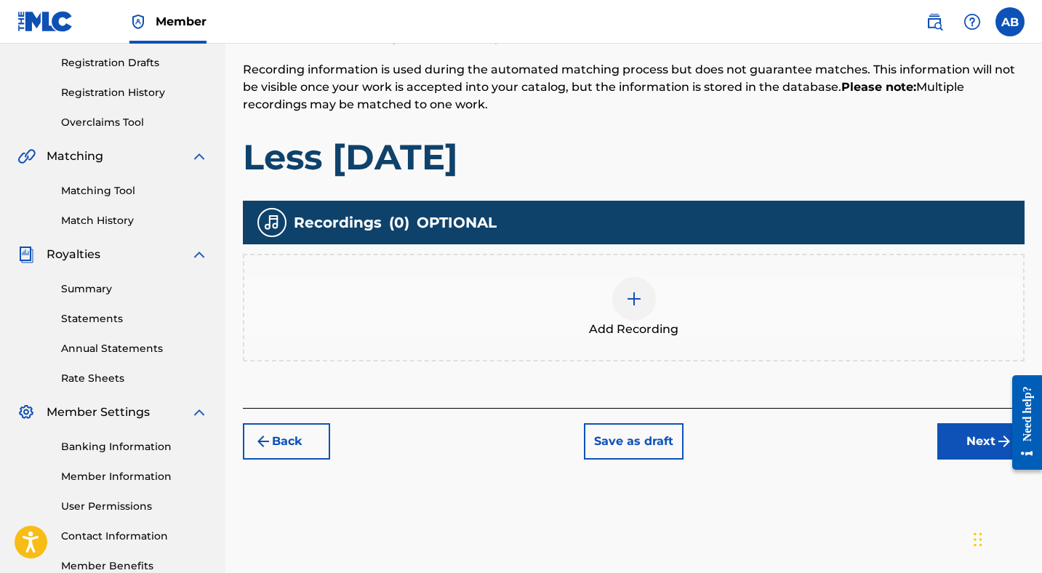
click at [972, 447] on button "Next" at bounding box center [980, 441] width 87 height 36
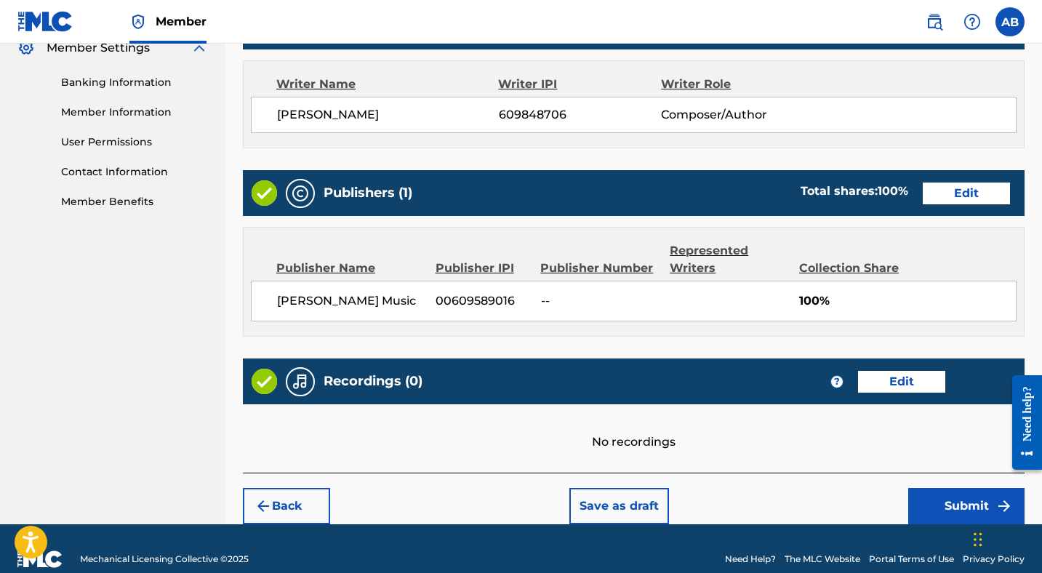
scroll to position [625, 0]
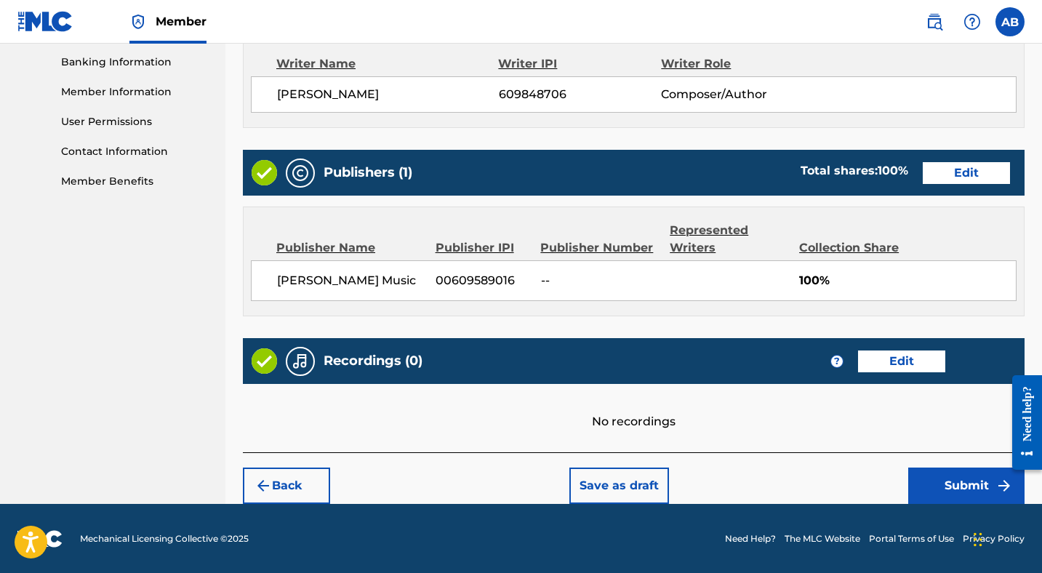
click at [957, 483] on button "Submit" at bounding box center [966, 485] width 116 height 36
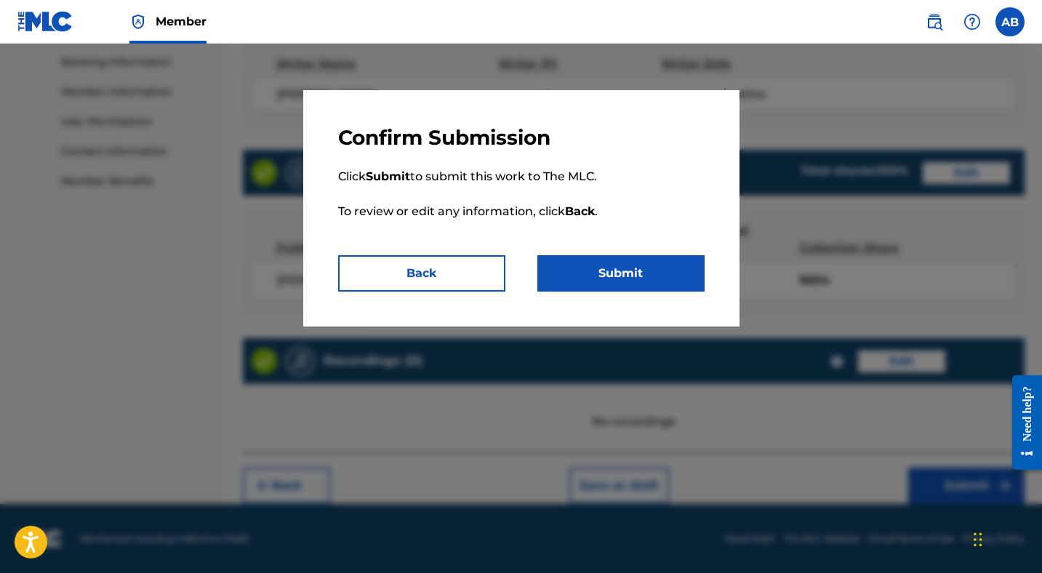
click at [635, 273] on button "Submit" at bounding box center [620, 273] width 167 height 36
